Goal: Task Accomplishment & Management: Use online tool/utility

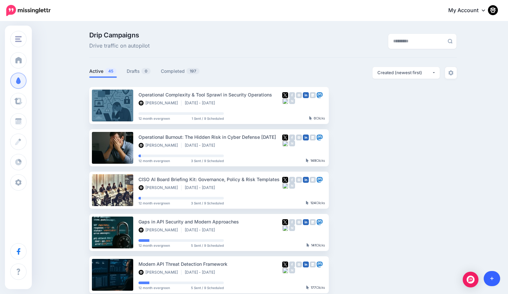
click at [497, 277] on link at bounding box center [492, 278] width 17 height 15
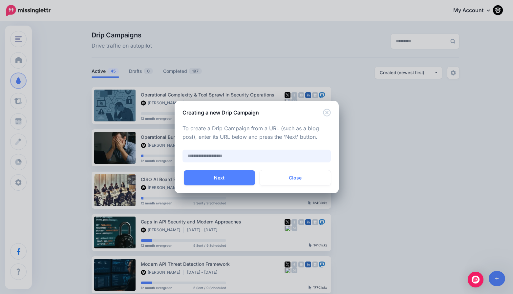
paste input "**********"
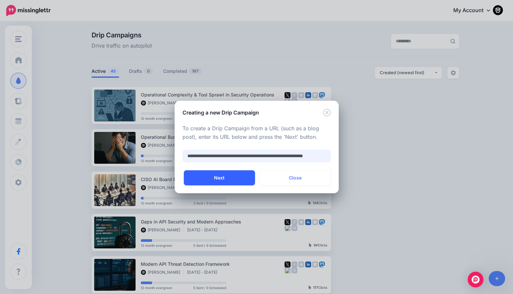
type input "**********"
click at [225, 182] on button "Next" at bounding box center [219, 177] width 71 height 15
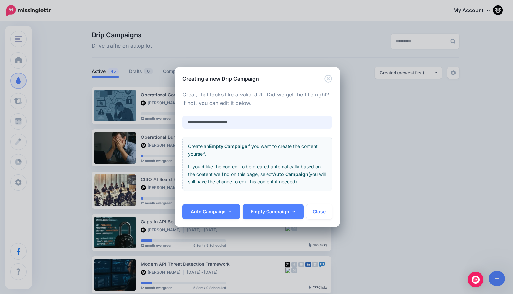
drag, startPoint x: 246, startPoint y: 122, endPoint x: 149, endPoint y: 115, distance: 97.2
click at [149, 115] on div "**********" at bounding box center [256, 147] width 513 height 294
paste input "**********"
type input "**********"
click at [217, 214] on link "Auto Campaign" at bounding box center [212, 211] width 58 height 15
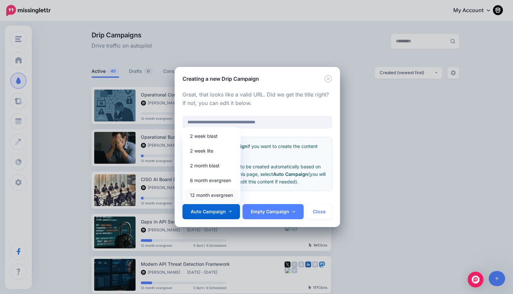
click at [204, 195] on link "12 month evergreen" at bounding box center [211, 195] width 53 height 13
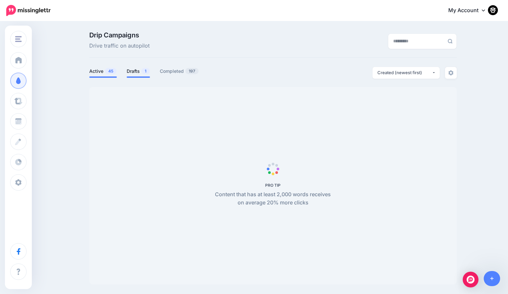
click at [136, 69] on link "Drafts 1" at bounding box center [138, 71] width 23 height 8
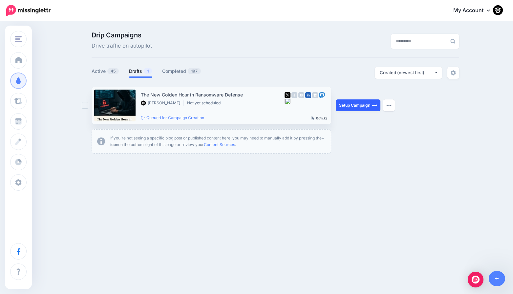
click at [358, 104] on link "Setup Campaign" at bounding box center [358, 105] width 45 height 12
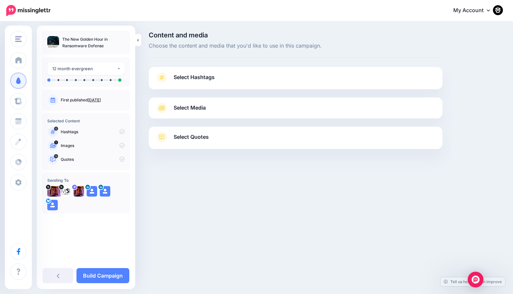
click at [195, 82] on link "Select Hashtags" at bounding box center [295, 80] width 281 height 17
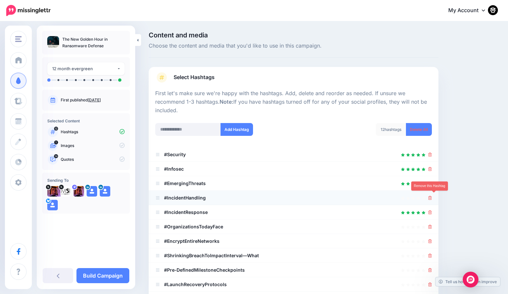
click at [432, 197] on icon at bounding box center [430, 198] width 4 height 4
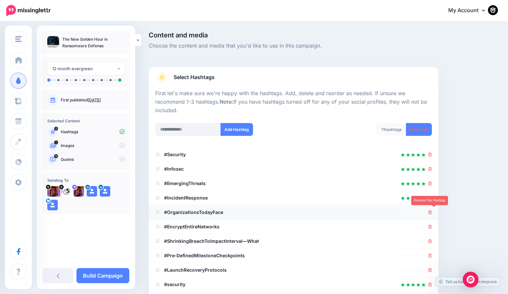
click at [432, 210] on icon at bounding box center [430, 212] width 4 height 4
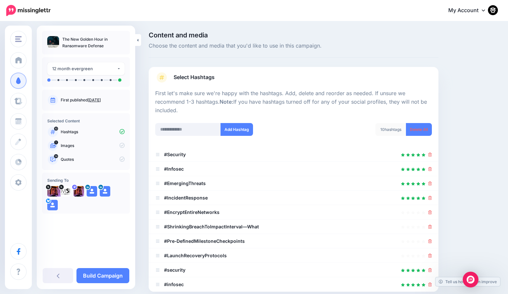
click at [432, 210] on icon at bounding box center [430, 212] width 4 height 4
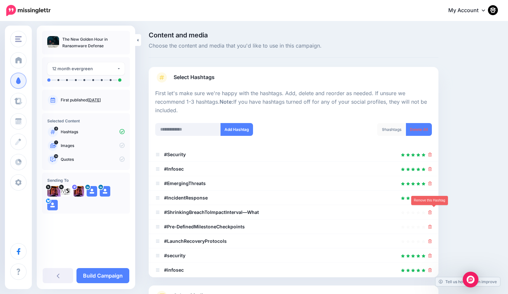
click at [432, 210] on icon at bounding box center [430, 212] width 4 height 4
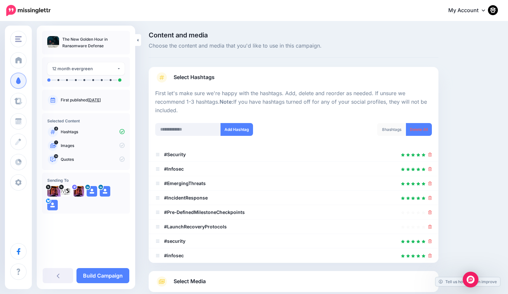
click at [432, 210] on icon at bounding box center [430, 212] width 4 height 4
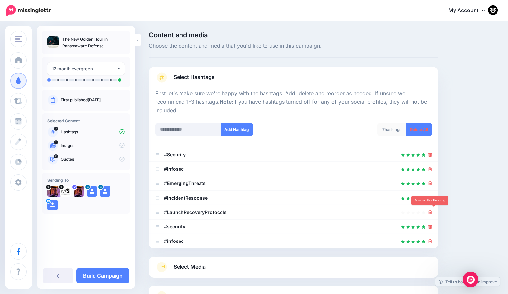
click at [432, 210] on icon at bounding box center [430, 212] width 4 height 4
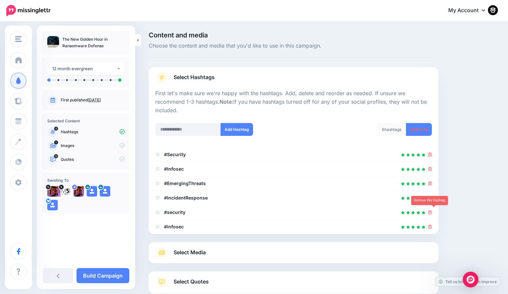
click at [432, 210] on icon at bounding box center [430, 212] width 4 height 4
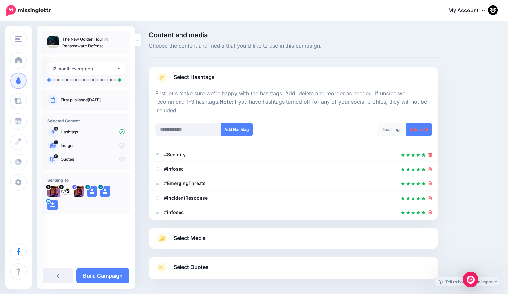
click at [432, 210] on icon at bounding box center [430, 212] width 4 height 4
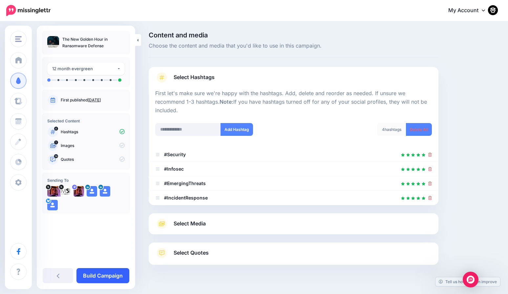
click at [111, 274] on link "Build Campaign" at bounding box center [103, 275] width 53 height 15
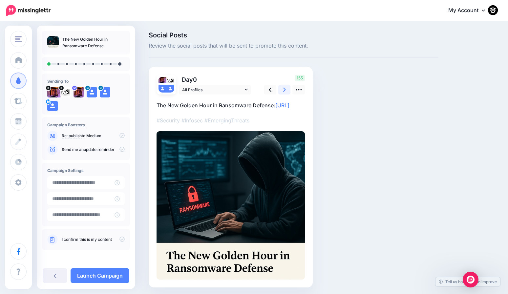
click at [281, 88] on link at bounding box center [284, 90] width 12 height 10
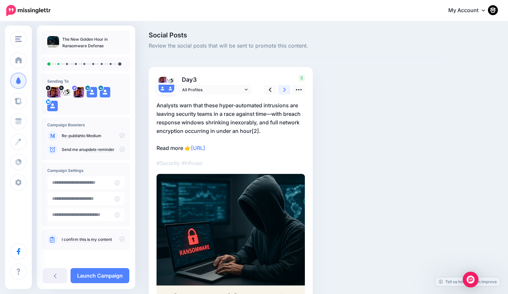
click at [281, 88] on link at bounding box center [284, 90] width 12 height 10
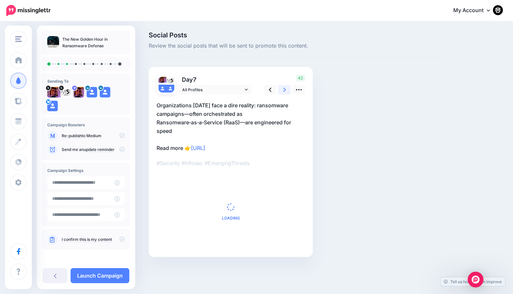
click at [281, 88] on link at bounding box center [284, 90] width 12 height 10
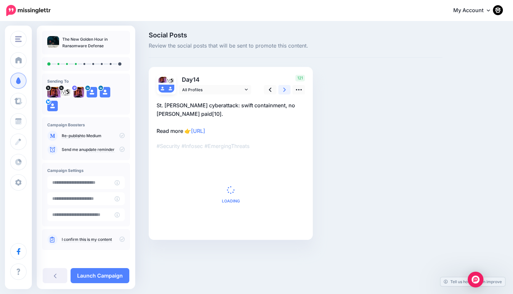
click at [281, 88] on link at bounding box center [284, 90] width 12 height 10
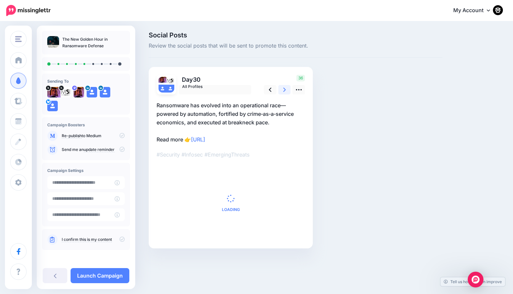
click at [281, 88] on link at bounding box center [284, 90] width 12 height 10
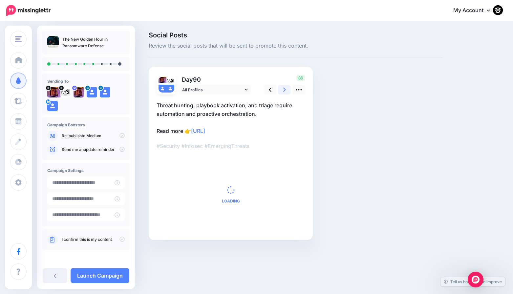
click at [281, 88] on link at bounding box center [284, 90] width 12 height 10
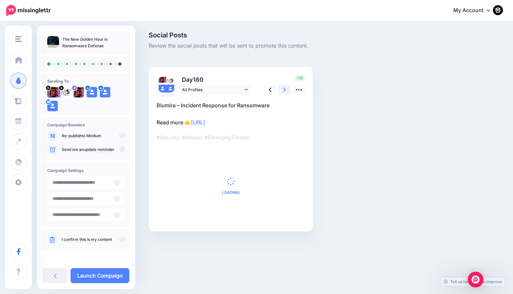
click at [281, 88] on link at bounding box center [284, 90] width 12 height 10
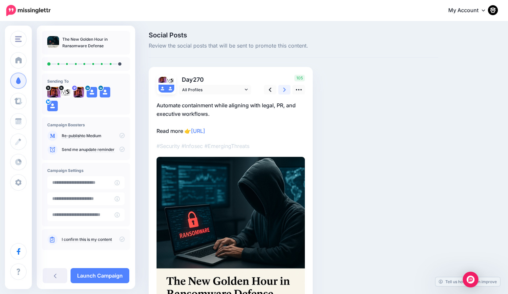
click at [281, 88] on link at bounding box center [284, 90] width 12 height 10
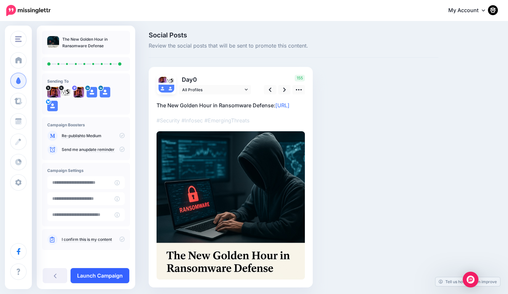
click at [116, 277] on link "Launch Campaign" at bounding box center [100, 275] width 59 height 15
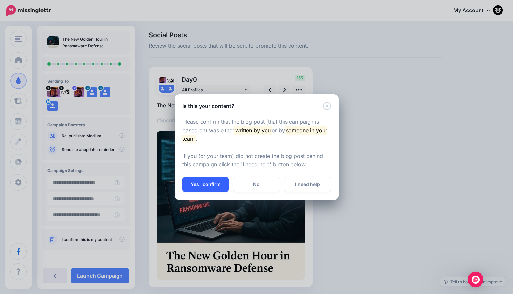
click at [209, 185] on button "Yes I confirm" at bounding box center [206, 184] width 46 height 15
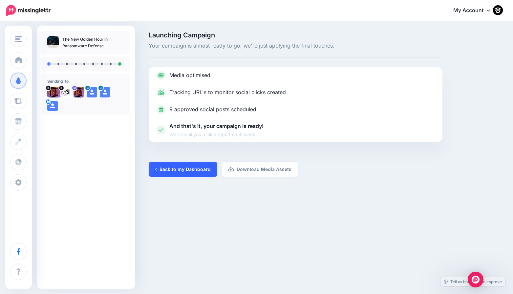
click at [180, 171] on link "Back to my Dashboard" at bounding box center [183, 169] width 69 height 15
